Goal: Book appointment/travel/reservation

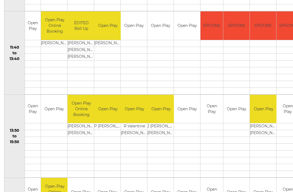
scroll to position [263, 0]
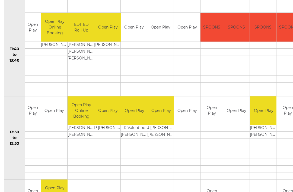
click at [242, 144] on td at bounding box center [236, 142] width 26 height 7
click at [241, 144] on td at bounding box center [236, 142] width 26 height 7
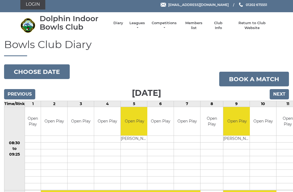
scroll to position [3, 0]
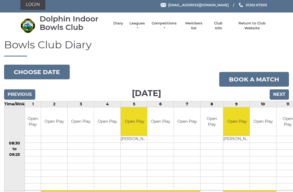
click at [278, 94] on input "Next" at bounding box center [279, 94] width 19 height 10
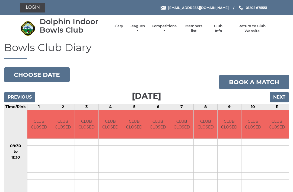
click at [277, 99] on input "Next" at bounding box center [279, 97] width 19 height 10
click at [278, 97] on input "Next" at bounding box center [279, 97] width 19 height 10
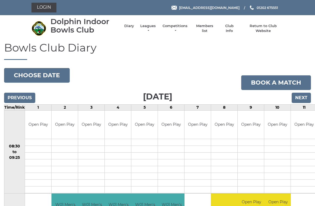
scroll to position [2, 0]
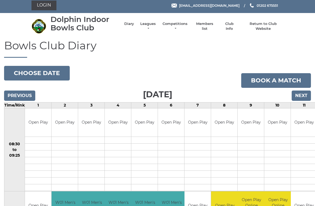
click at [301, 97] on input "Next" at bounding box center [301, 96] width 19 height 10
